Goal: Task Accomplishment & Management: Use online tool/utility

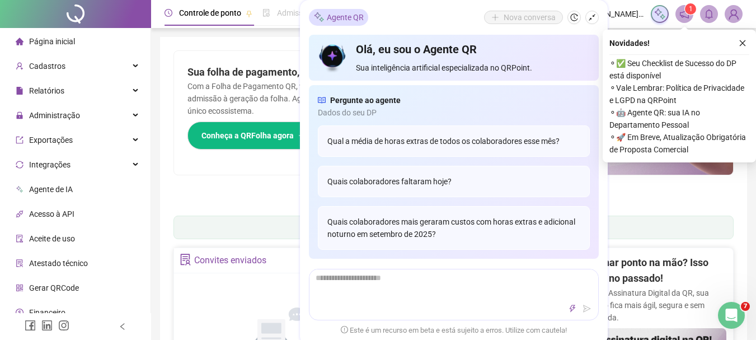
click at [744, 43] on icon "close" at bounding box center [743, 43] width 8 height 8
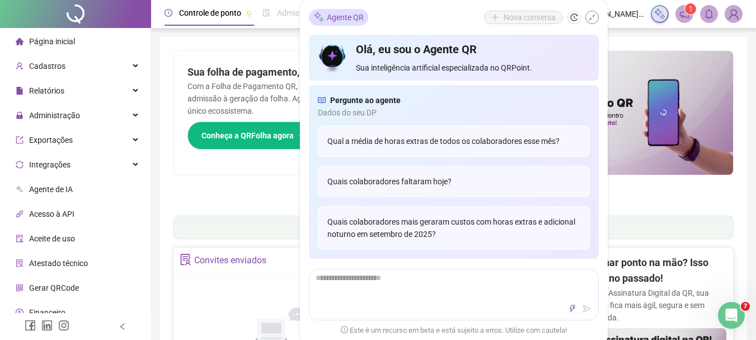
click at [588, 13] on button "button" at bounding box center [591, 17] width 13 height 13
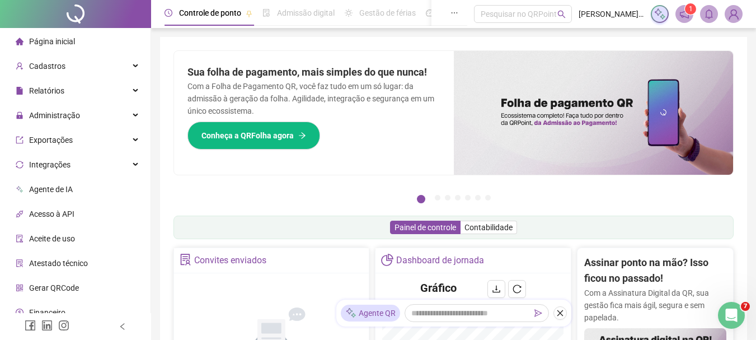
click at [587, 13] on span "[PERSON_NAME] - [PERSON_NAME]" at bounding box center [611, 14] width 65 height 12
click at [640, 11] on span "[PERSON_NAME] - [PERSON_NAME]" at bounding box center [611, 14] width 65 height 12
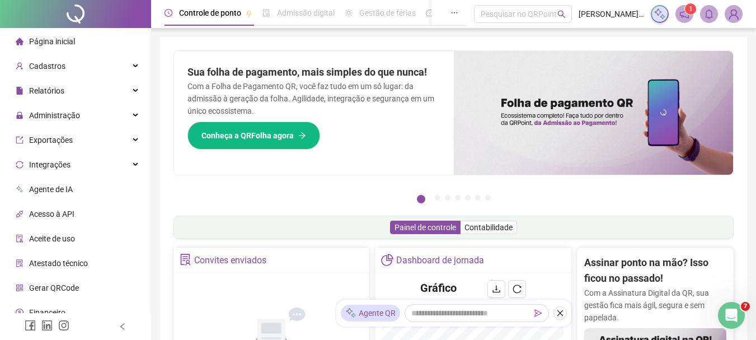
click at [640, 11] on span "[PERSON_NAME] - [PERSON_NAME]" at bounding box center [611, 14] width 65 height 12
click at [641, 11] on span "[PERSON_NAME] - [PERSON_NAME]" at bounding box center [611, 14] width 65 height 12
click at [609, 2] on header "Controle de ponto Admissão digital Gestão de férias Painel do DP Folha de pagam…" at bounding box center [453, 14] width 605 height 28
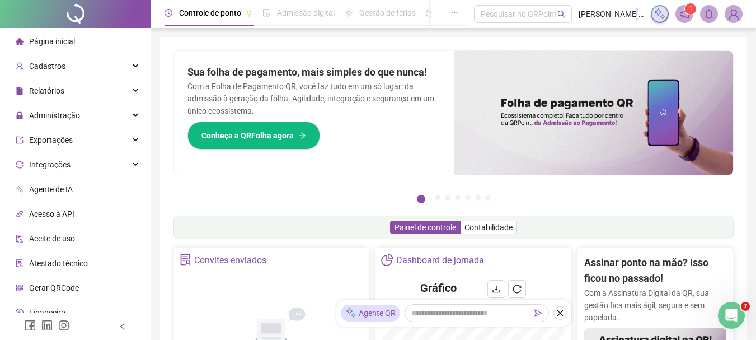
click at [593, 6] on header "Controle de ponto Admissão digital Gestão de férias Painel do DP Folha de pagam…" at bounding box center [453, 14] width 605 height 28
click at [586, 10] on span "[PERSON_NAME] - [PERSON_NAME]" at bounding box center [611, 14] width 65 height 12
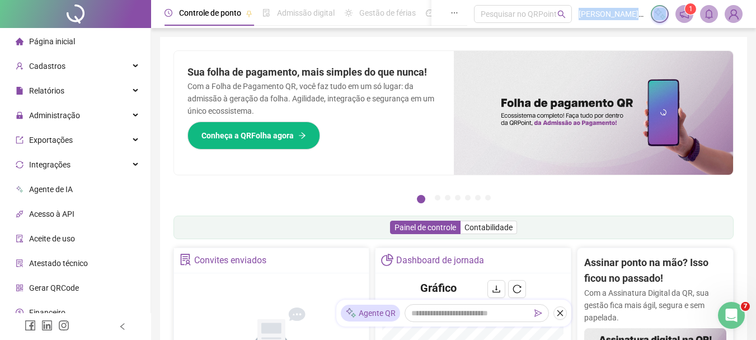
click at [586, 10] on span "[PERSON_NAME] - [PERSON_NAME]" at bounding box center [611, 14] width 65 height 12
click at [593, 5] on header "Controle de ponto Admissão digital Gestão de férias Painel do DP Folha de pagam…" at bounding box center [453, 14] width 605 height 28
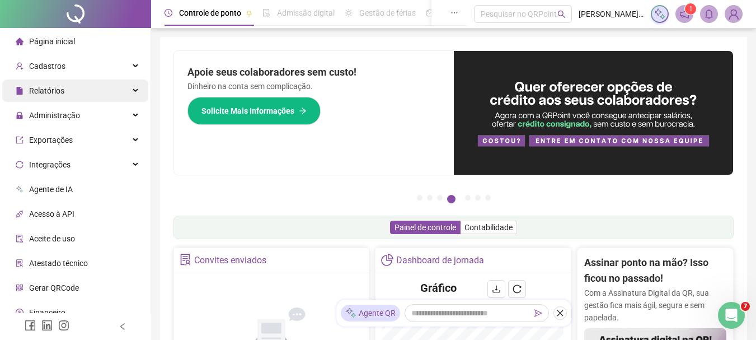
click at [57, 93] on span "Relatórios" at bounding box center [46, 90] width 35 height 9
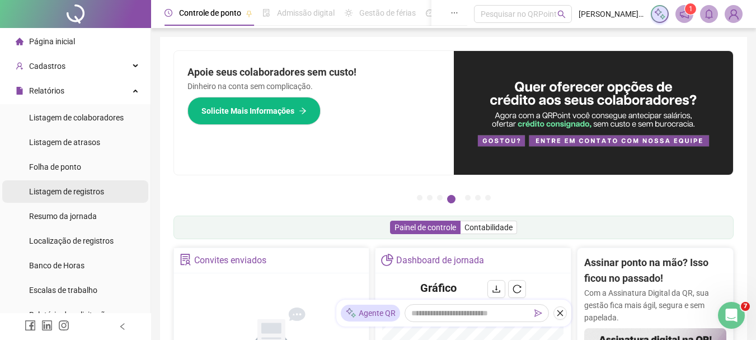
click at [78, 188] on span "Listagem de registros" at bounding box center [66, 191] width 75 height 9
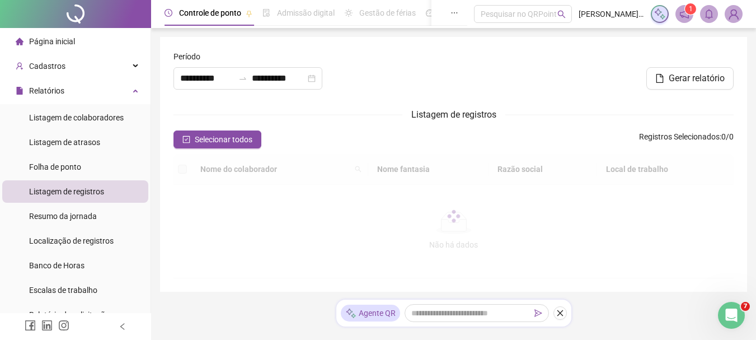
type input "**********"
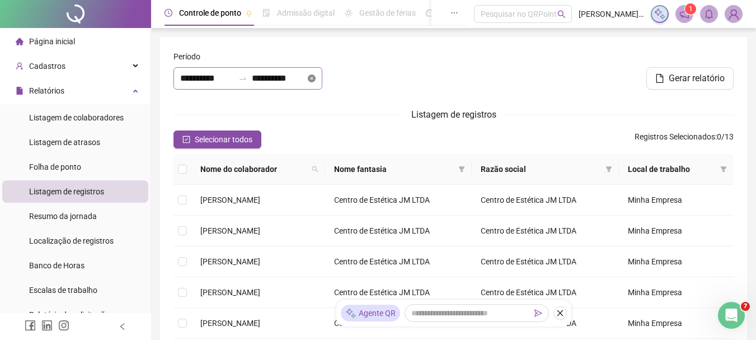
click at [316, 79] on icon "close-circle" at bounding box center [312, 78] width 8 height 8
click at [322, 82] on div at bounding box center [247, 78] width 149 height 22
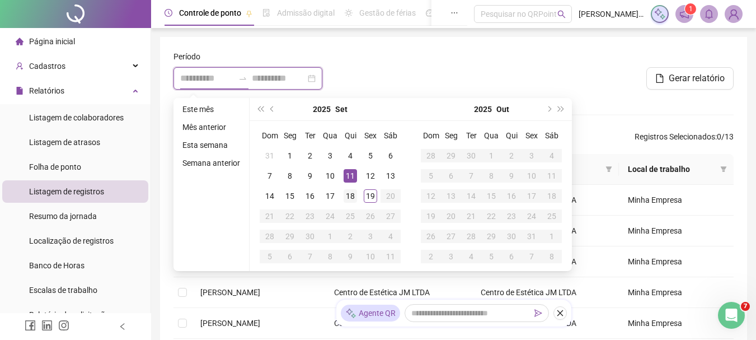
type input "**********"
click at [351, 199] on div "18" at bounding box center [350, 195] width 13 height 13
type input "**********"
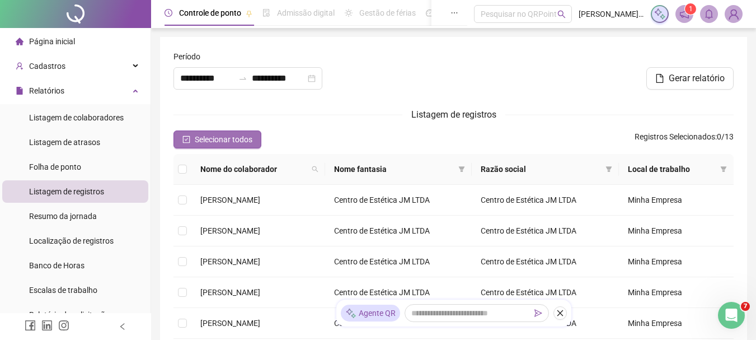
click at [227, 147] on button "Selecionar todos" at bounding box center [217, 139] width 88 height 18
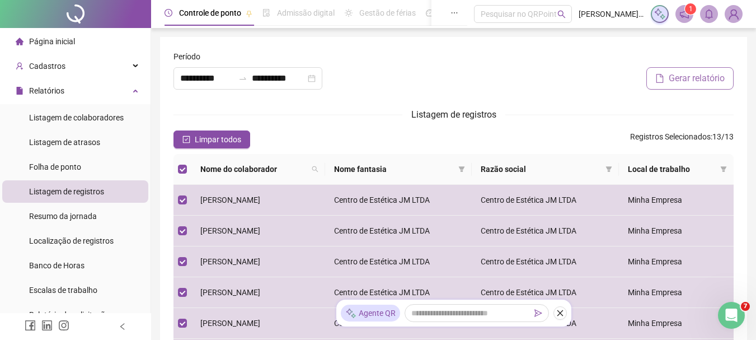
click at [674, 83] on span "Gerar relatório" at bounding box center [697, 78] width 56 height 13
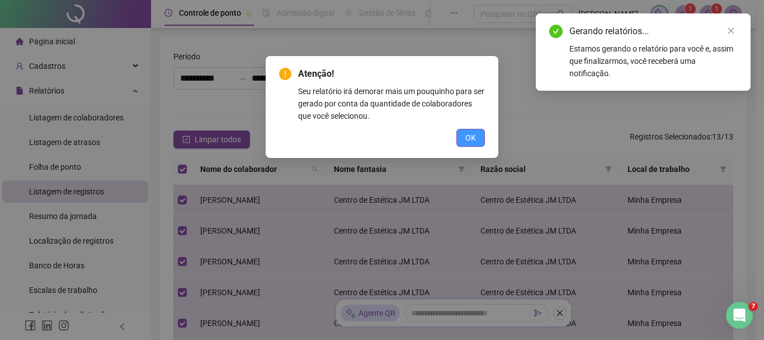
click at [481, 135] on button "OK" at bounding box center [471, 138] width 29 height 18
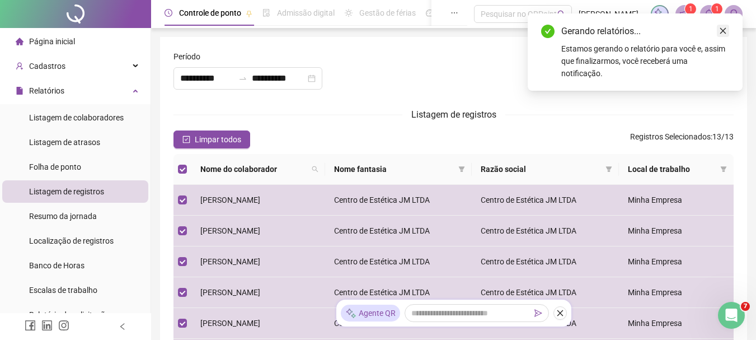
click at [720, 27] on icon "close" at bounding box center [723, 31] width 8 height 8
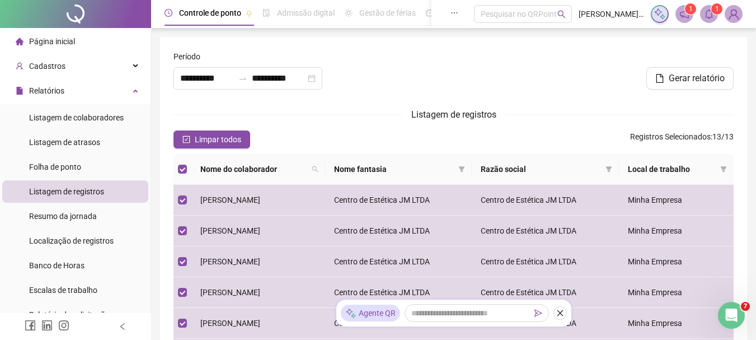
click at [715, 13] on span "1" at bounding box center [717, 9] width 4 height 8
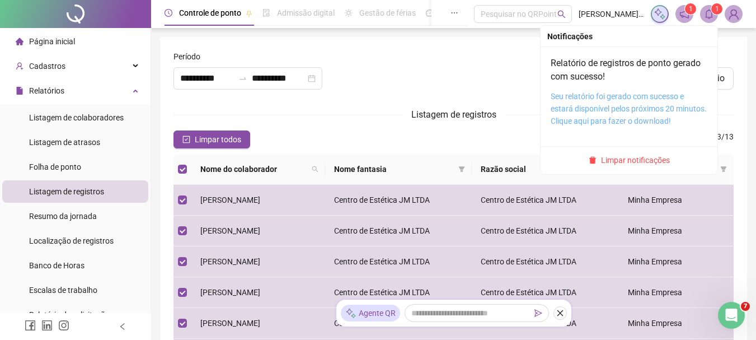
click at [649, 94] on link "Seu relatório foi gerado com sucesso e estará disponível pelos próximos 20 minu…" at bounding box center [629, 109] width 156 height 34
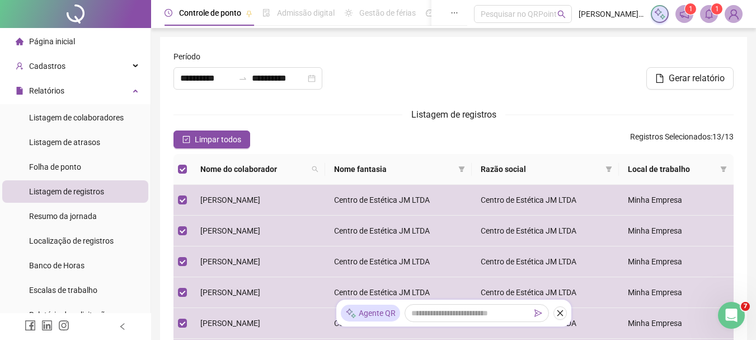
click at [738, 252] on div "Nome do colaborador Nome fantasia Razão social Local de trabalho [PERSON_NAME] …" at bounding box center [453, 341] width 569 height 374
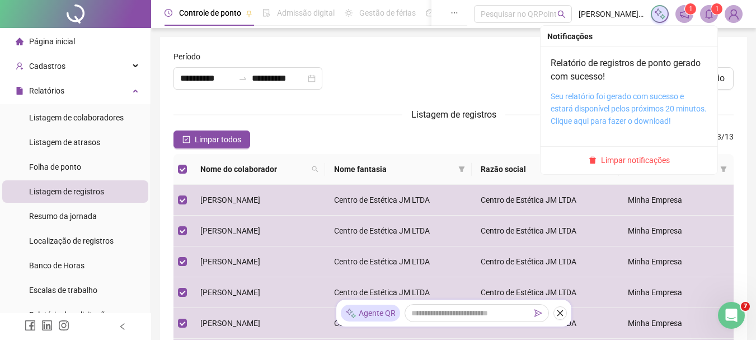
click at [618, 106] on link "Seu relatório foi gerado com sucesso e estará disponível pelos próximos 20 minu…" at bounding box center [629, 109] width 156 height 34
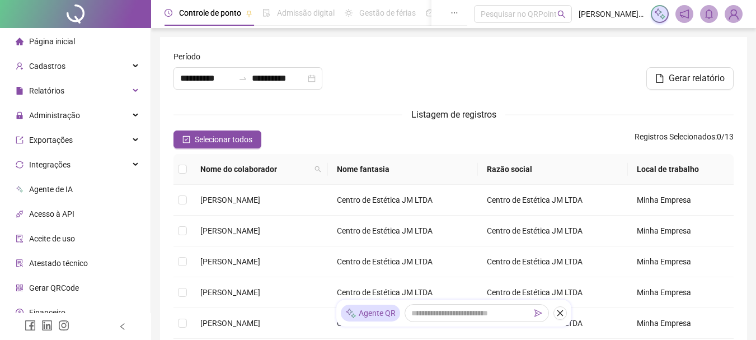
type input "**********"
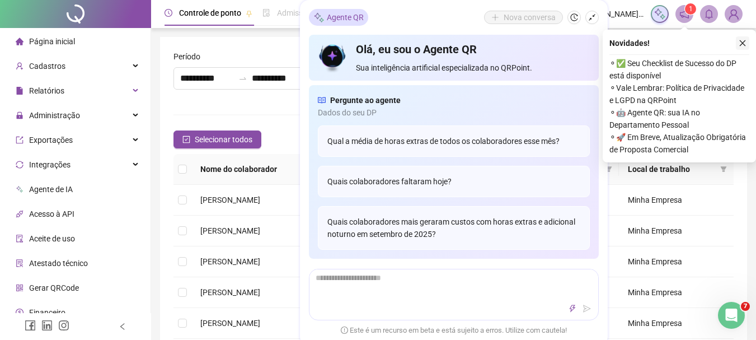
click at [739, 40] on icon "close" at bounding box center [743, 43] width 8 height 8
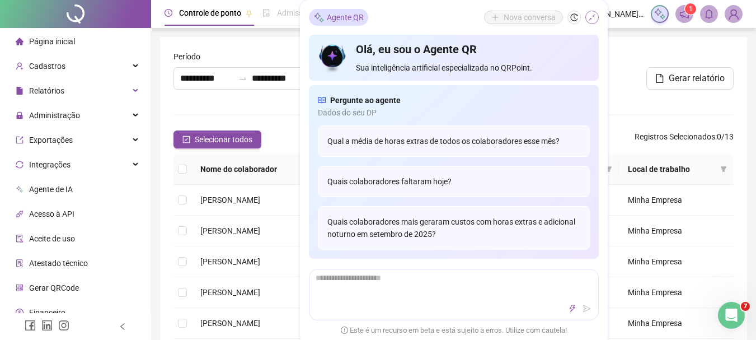
click at [589, 14] on icon "shrink" at bounding box center [592, 17] width 8 height 8
